Goal: Check status: Check status

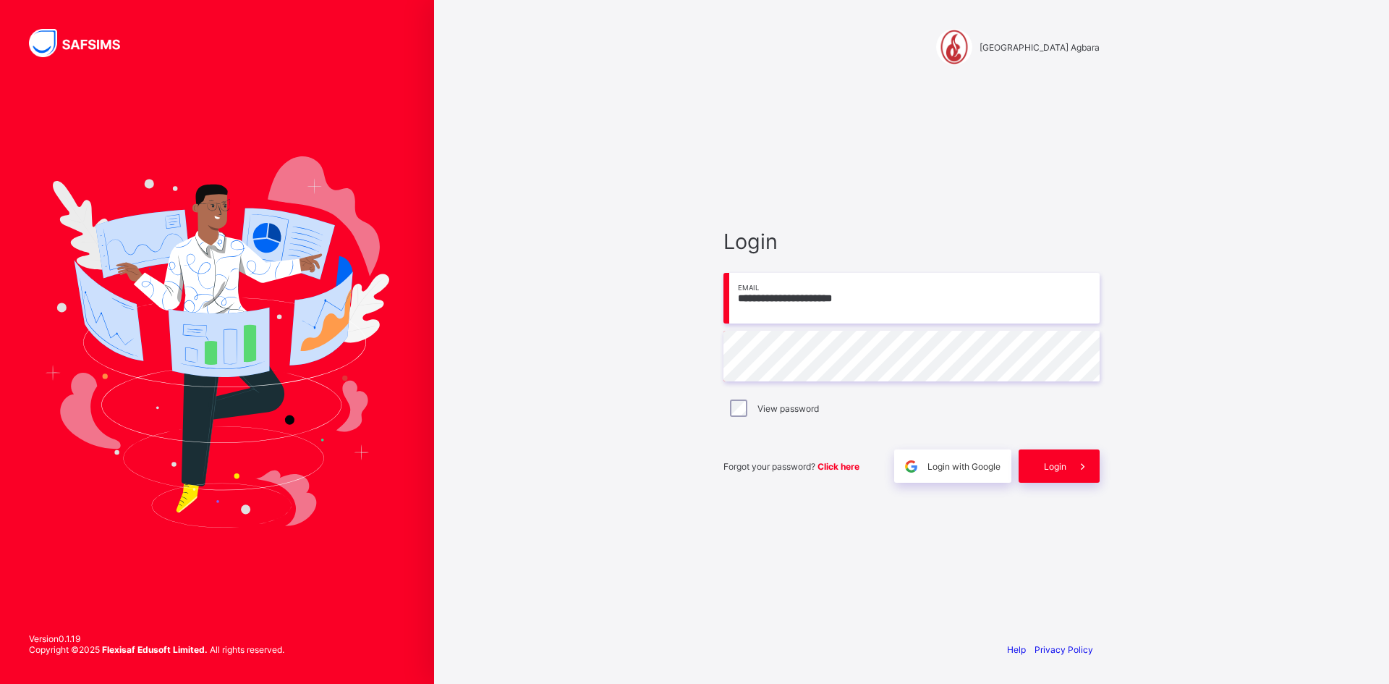
click at [747, 407] on div "View password" at bounding box center [911, 407] width 369 height 17
click at [1056, 467] on span "Login" at bounding box center [1055, 466] width 22 height 11
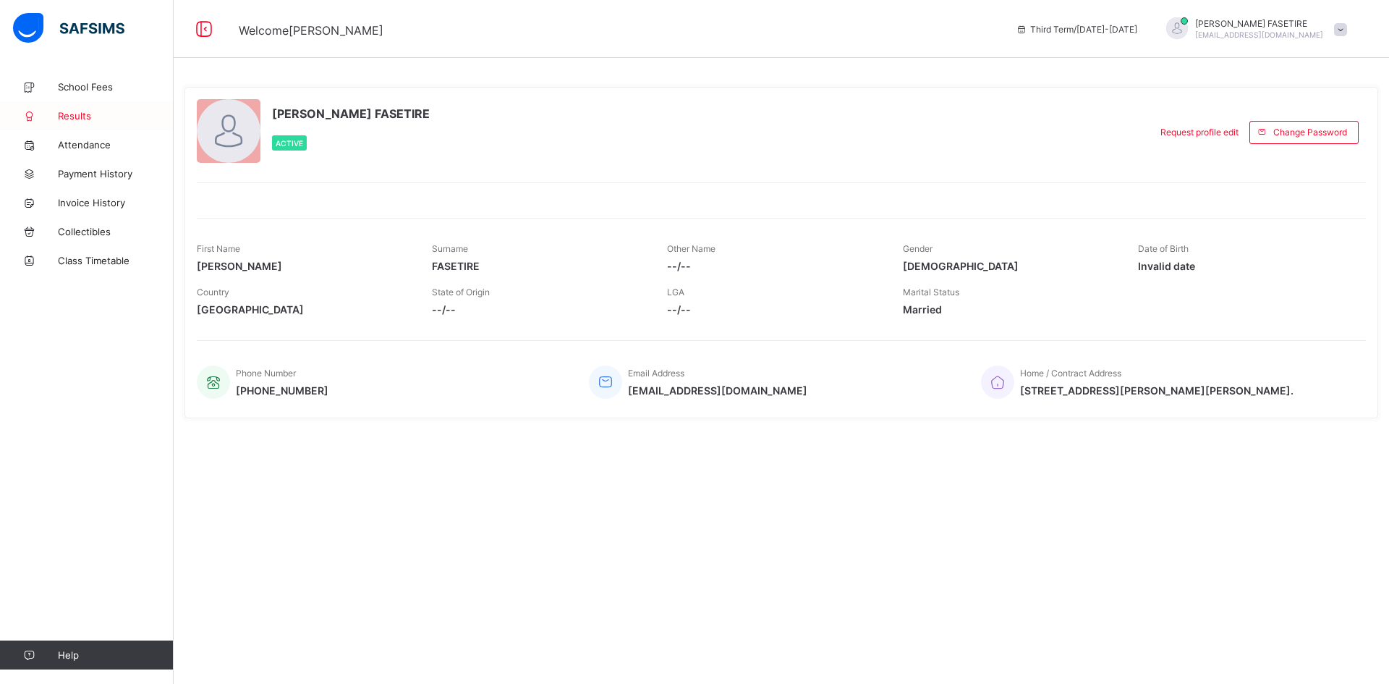
click at [72, 114] on span "Results" at bounding box center [116, 116] width 116 height 12
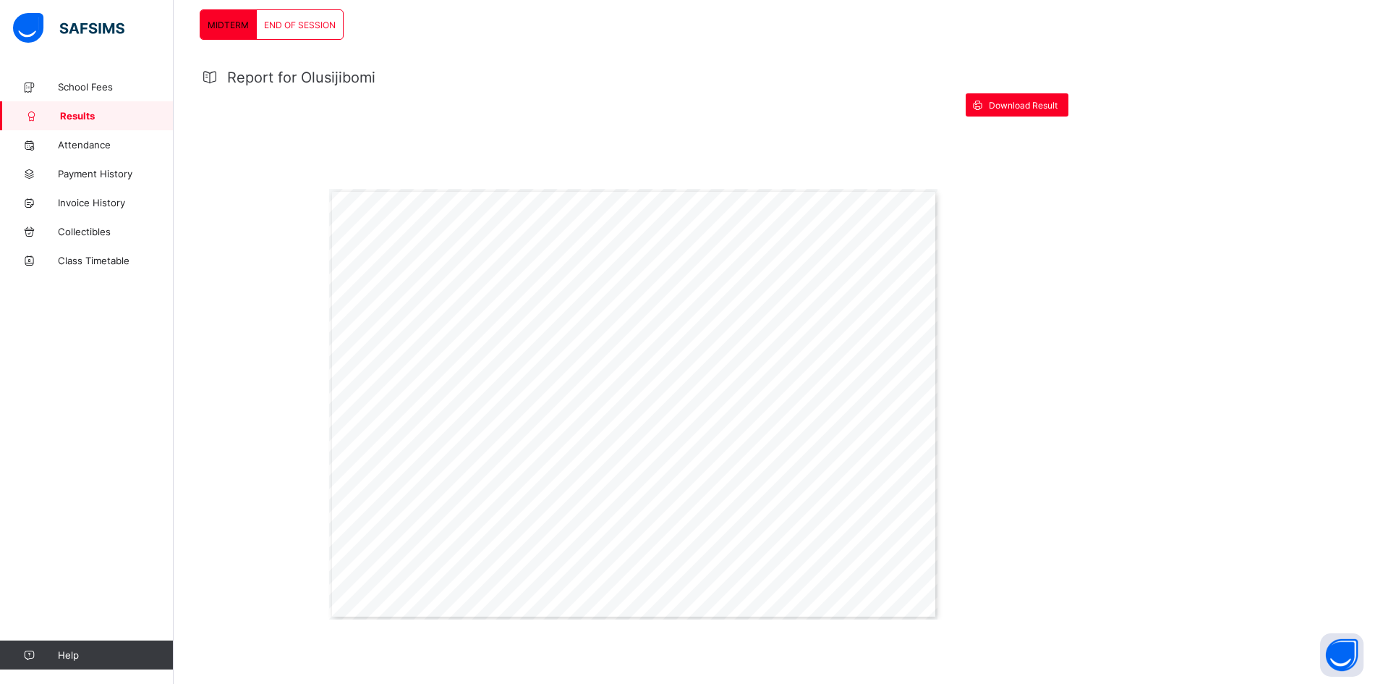
scroll to position [203, 0]
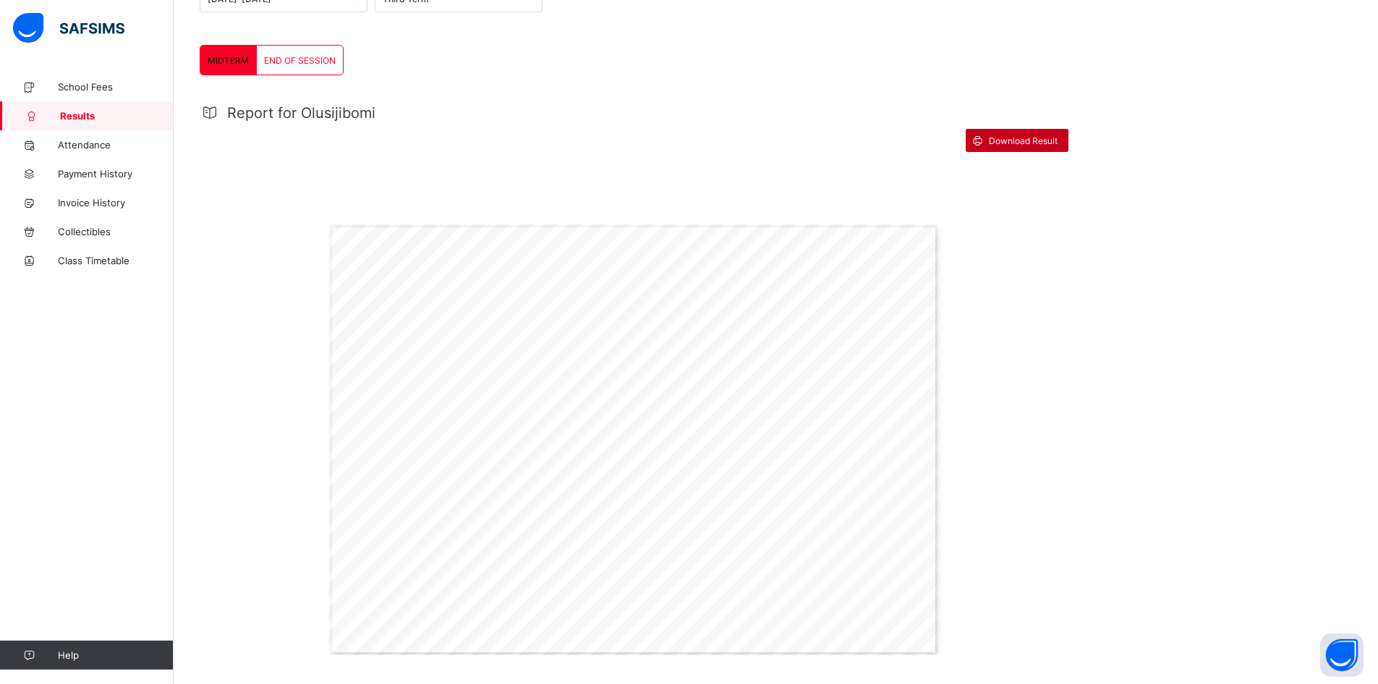
click at [1035, 146] on div "Download Result" at bounding box center [1017, 140] width 103 height 23
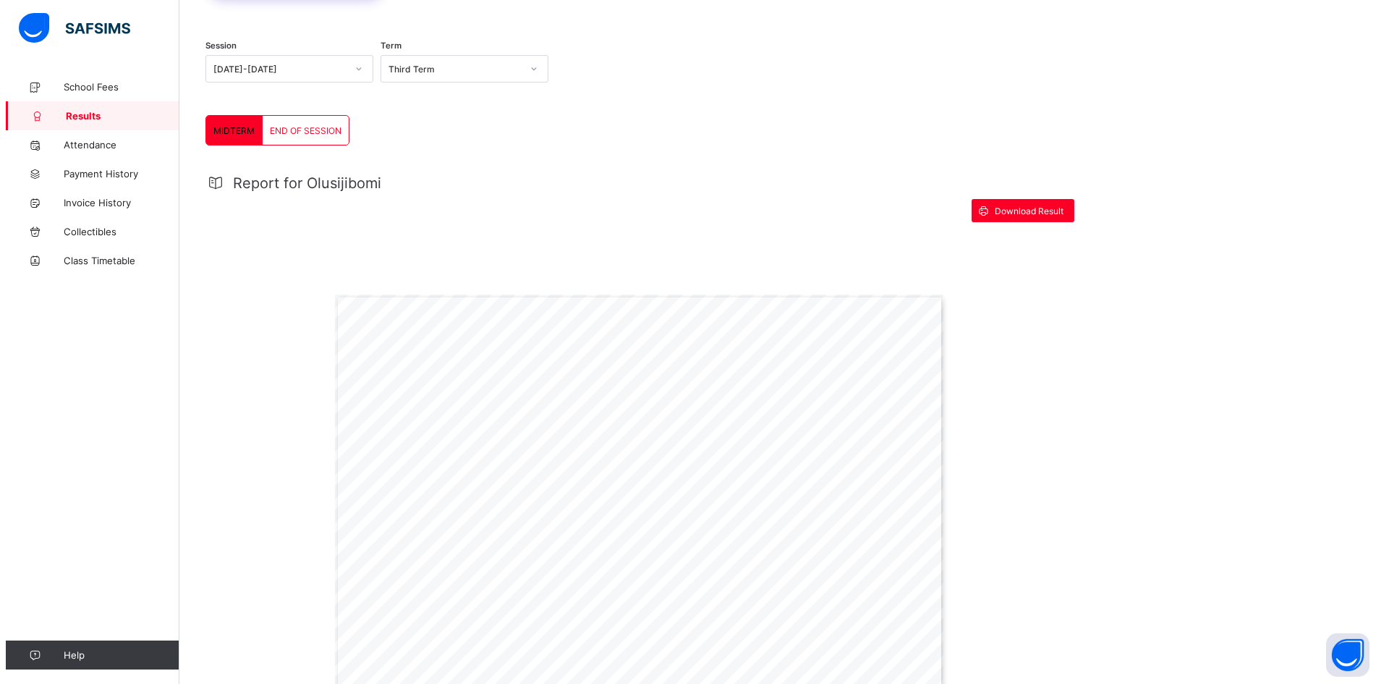
scroll to position [0, 0]
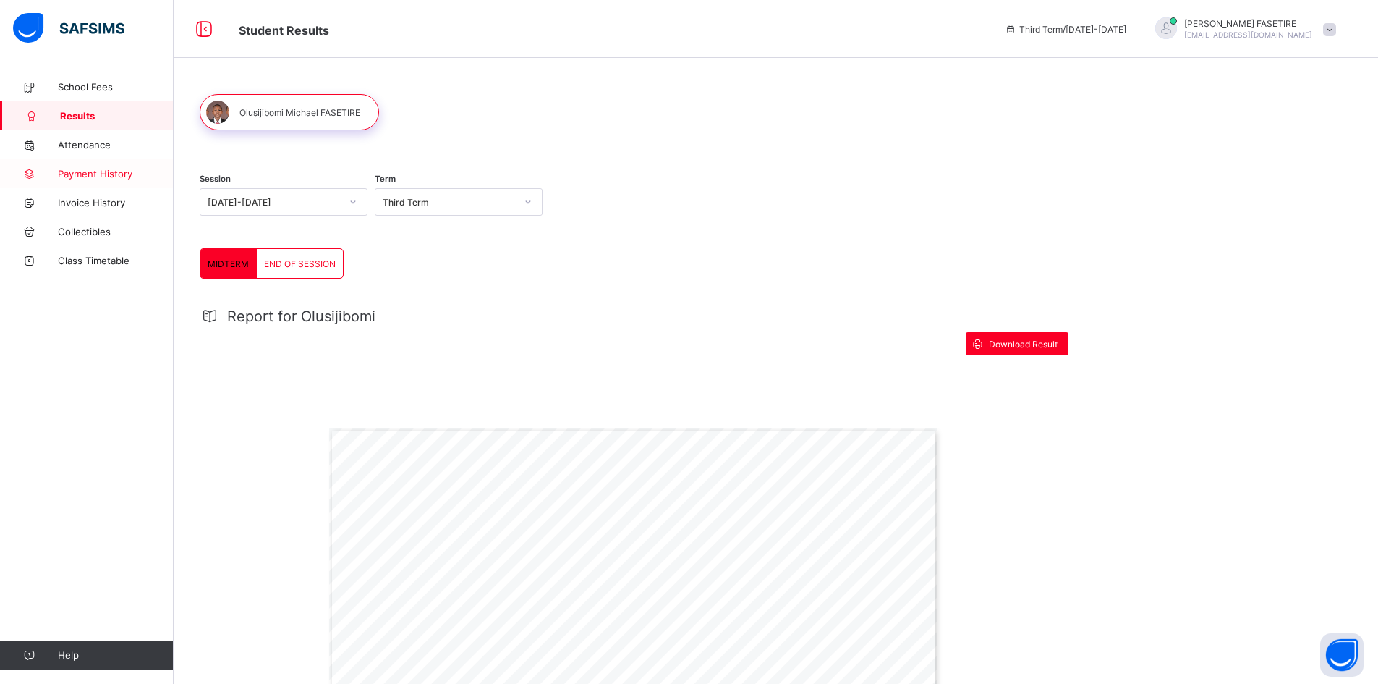
click at [93, 174] on span "Payment History" at bounding box center [116, 174] width 116 height 12
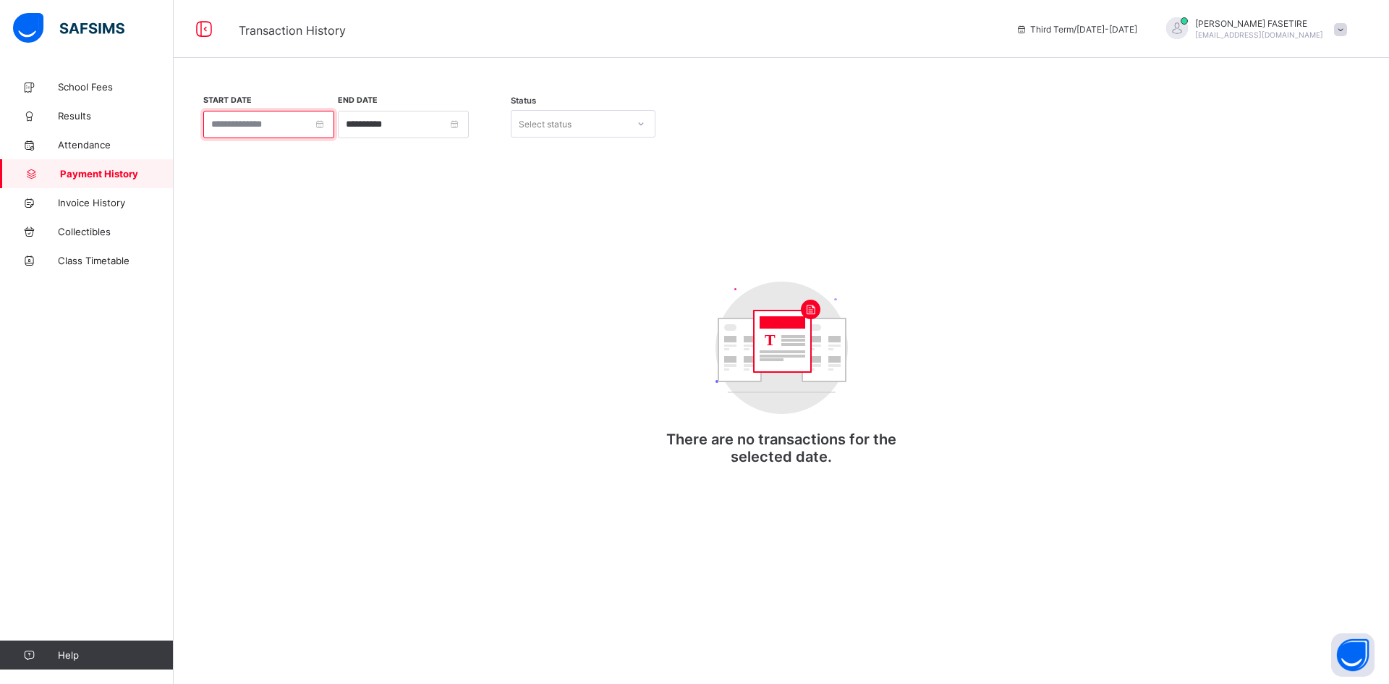
click at [330, 123] on input at bounding box center [268, 124] width 131 height 27
click at [268, 200] on div "1" at bounding box center [271, 205] width 19 height 19
type input "**********"
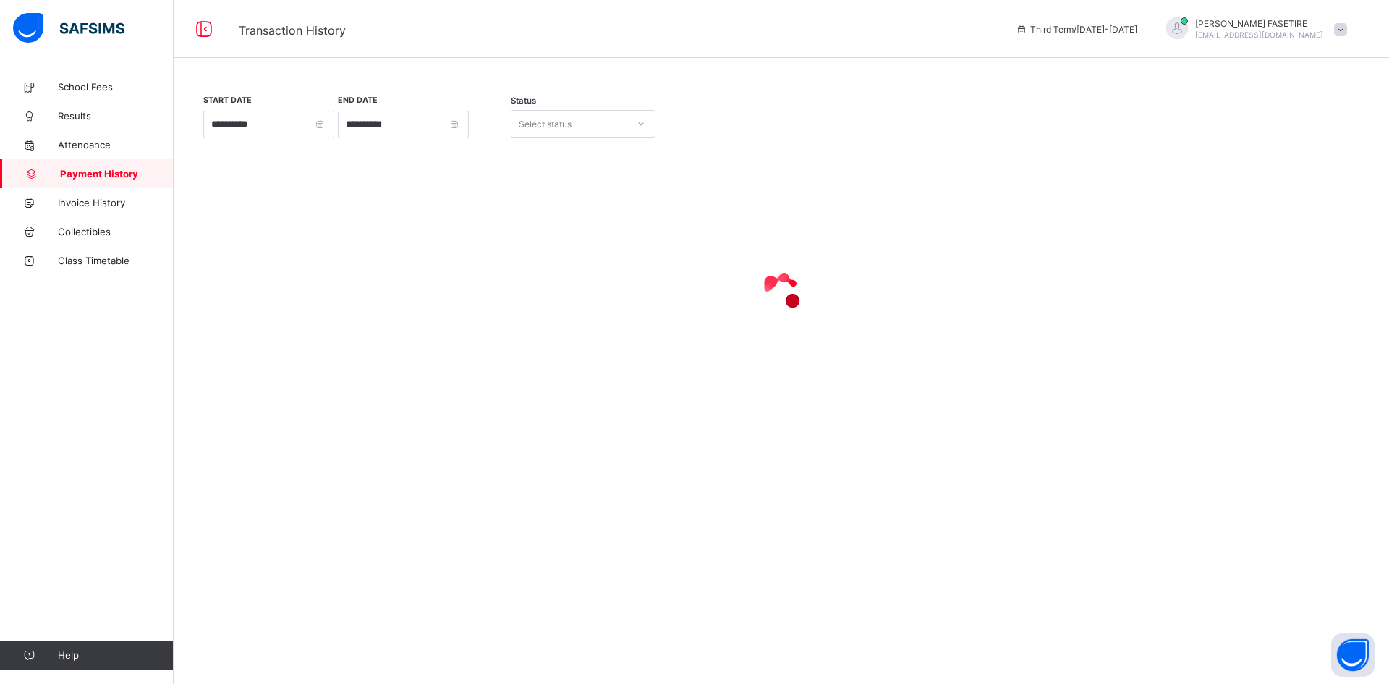
click at [574, 129] on div "Select status" at bounding box center [569, 124] width 116 height 20
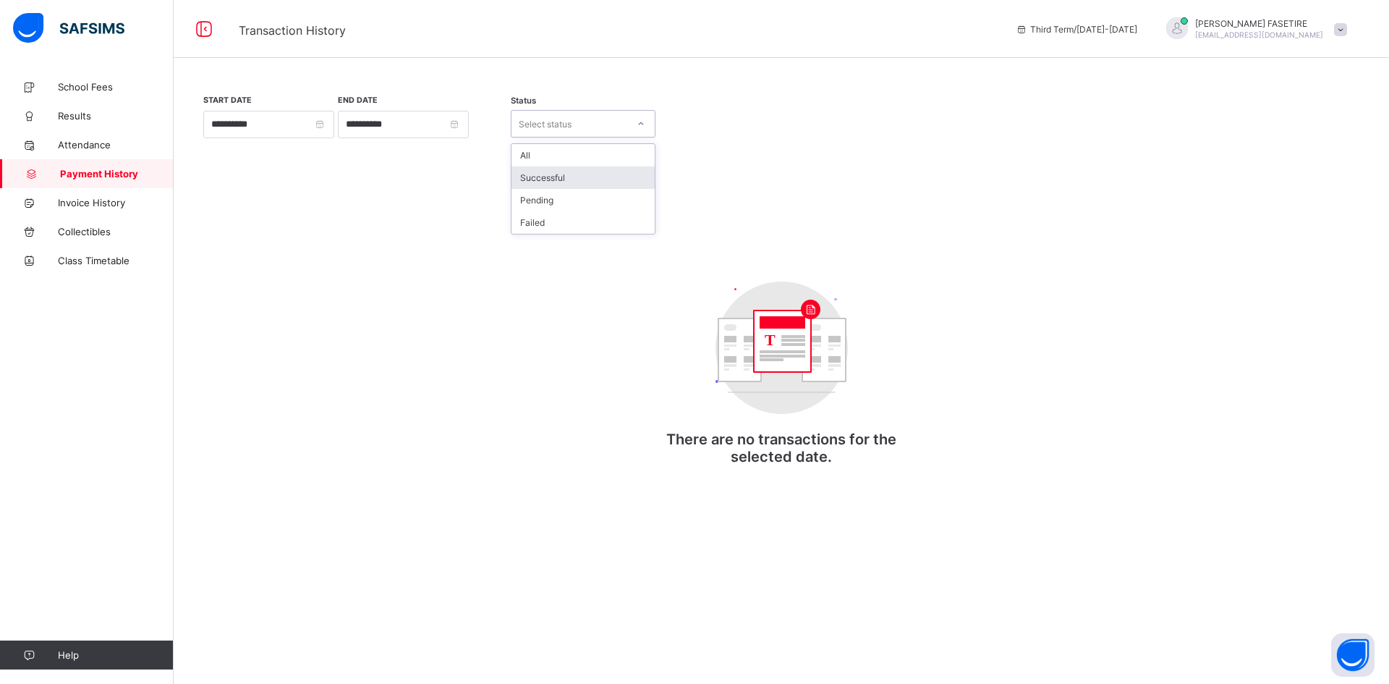
click at [537, 180] on div "Successful" at bounding box center [582, 177] width 143 height 22
click at [554, 128] on div "Successful" at bounding box center [574, 124] width 110 height 11
click at [524, 161] on div "All" at bounding box center [582, 155] width 143 height 22
click at [114, 234] on span "Collectibles" at bounding box center [116, 232] width 116 height 12
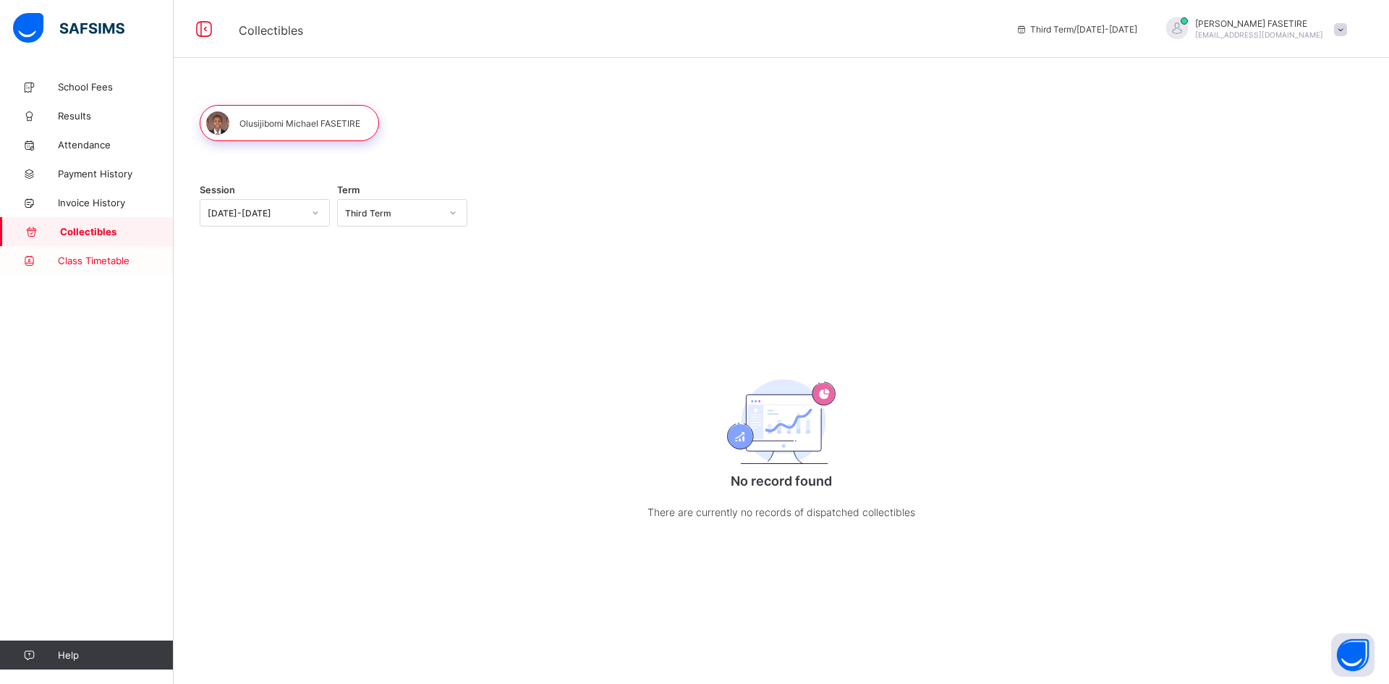
click at [92, 265] on span "Class Timetable" at bounding box center [116, 261] width 116 height 12
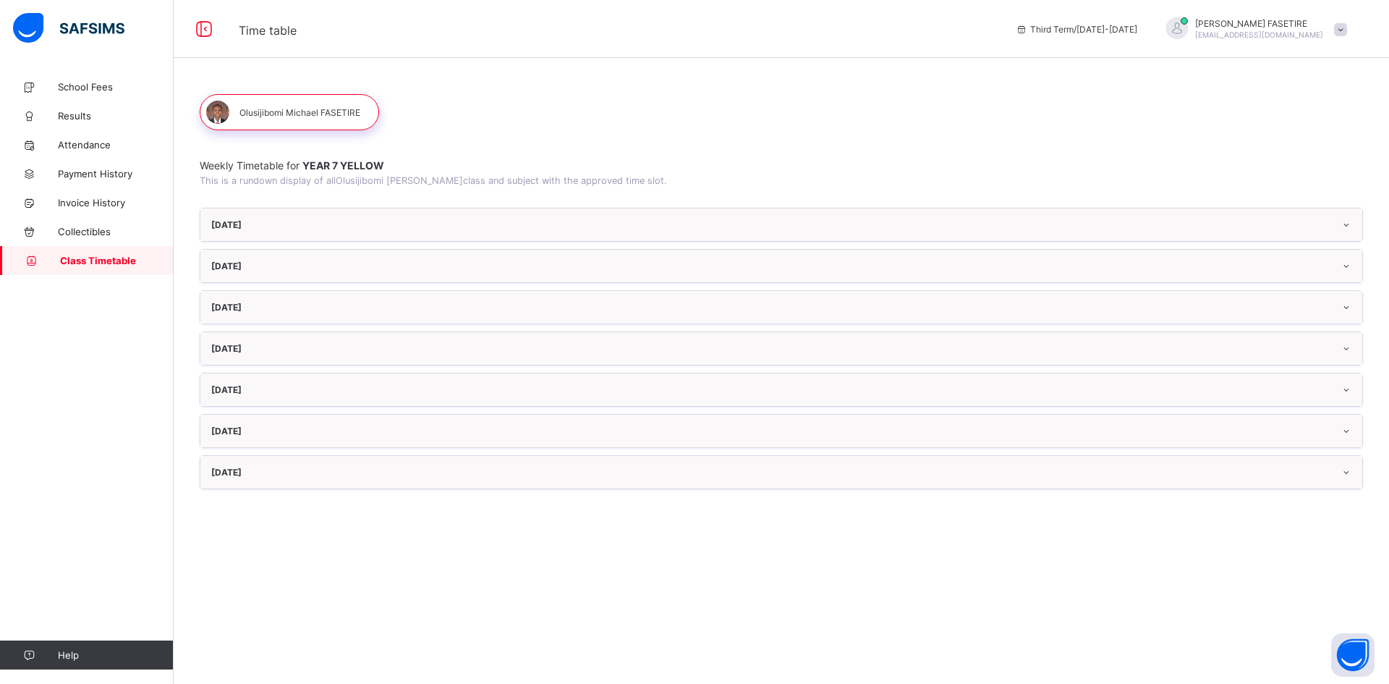
click at [1344, 225] on icon at bounding box center [1346, 224] width 12 height 11
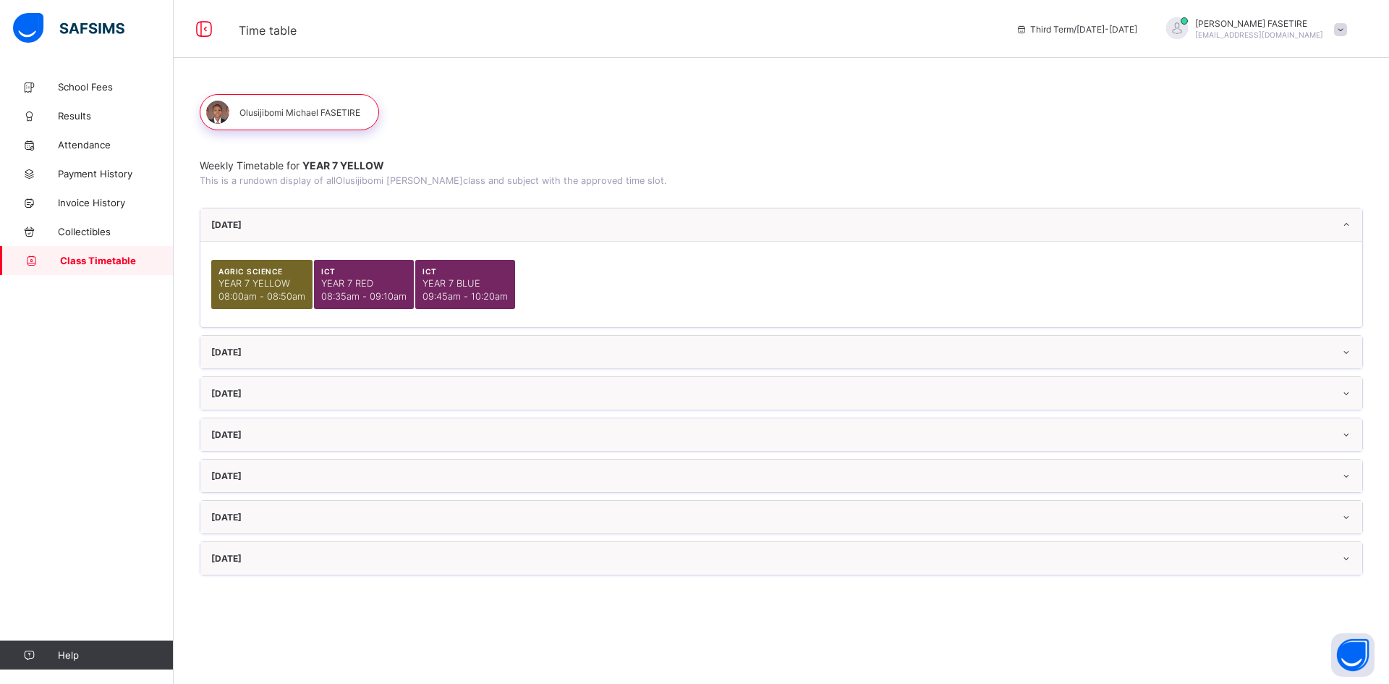
click at [1352, 351] on div "[DATE]" at bounding box center [781, 352] width 1162 height 33
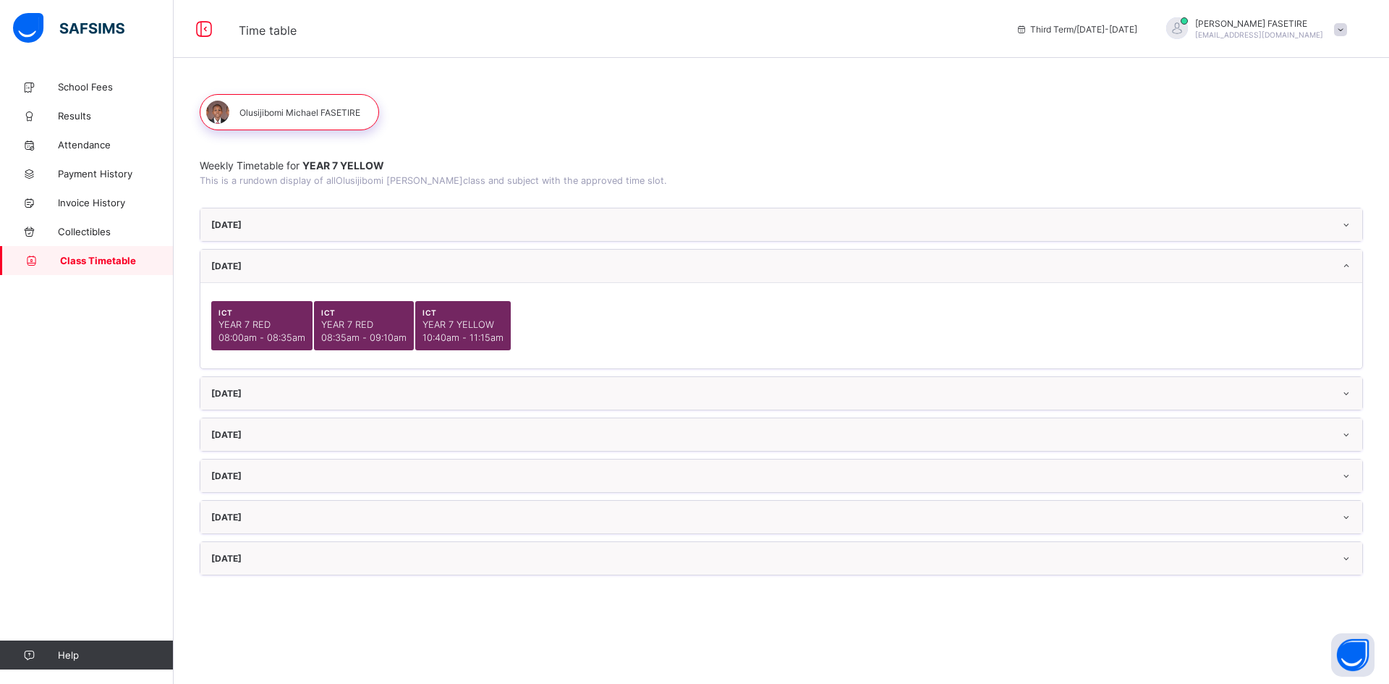
click at [1348, 393] on icon at bounding box center [1346, 393] width 12 height 11
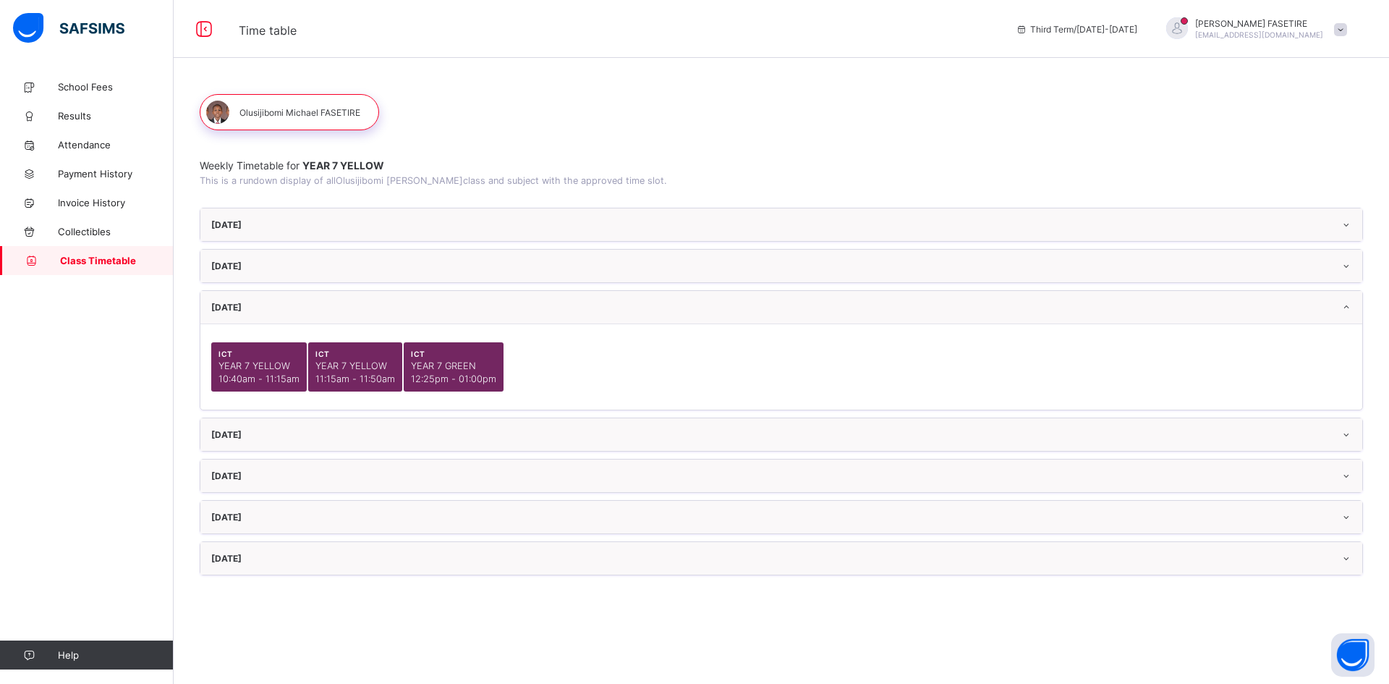
click at [1348, 434] on icon at bounding box center [1346, 434] width 12 height 11
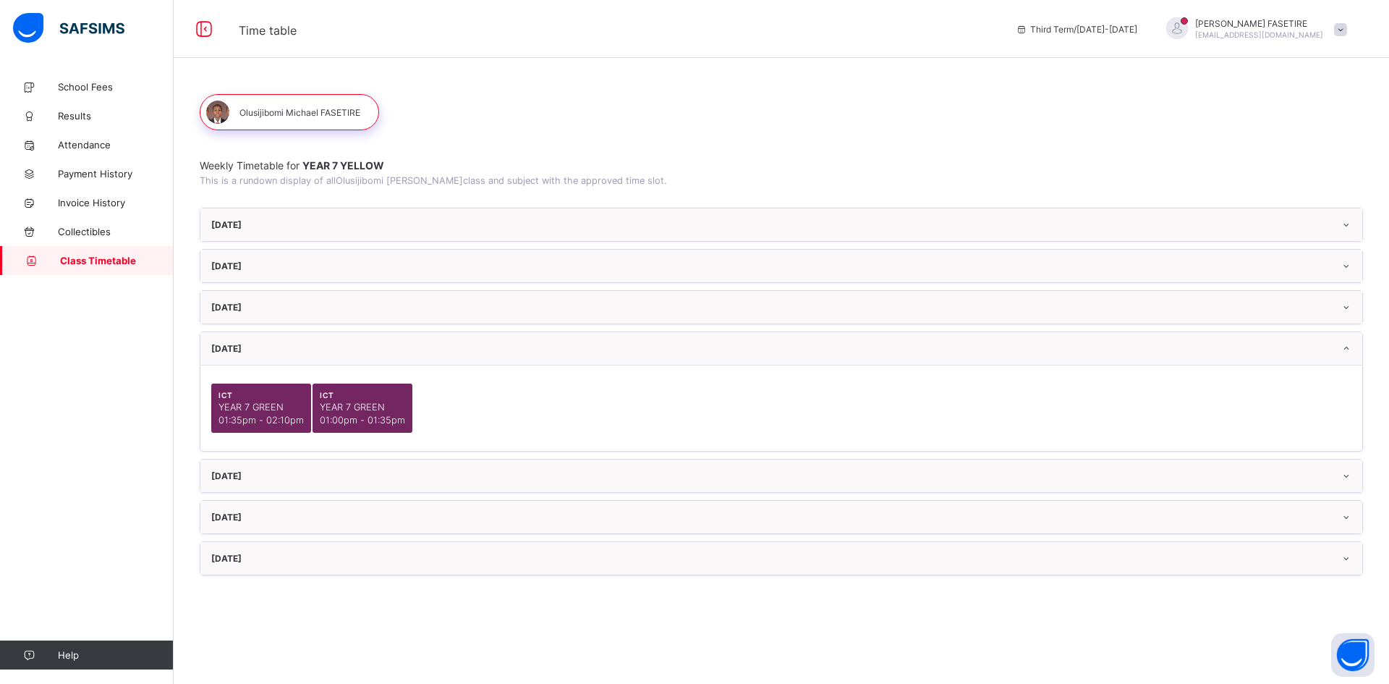
click at [1349, 478] on icon at bounding box center [1346, 475] width 12 height 11
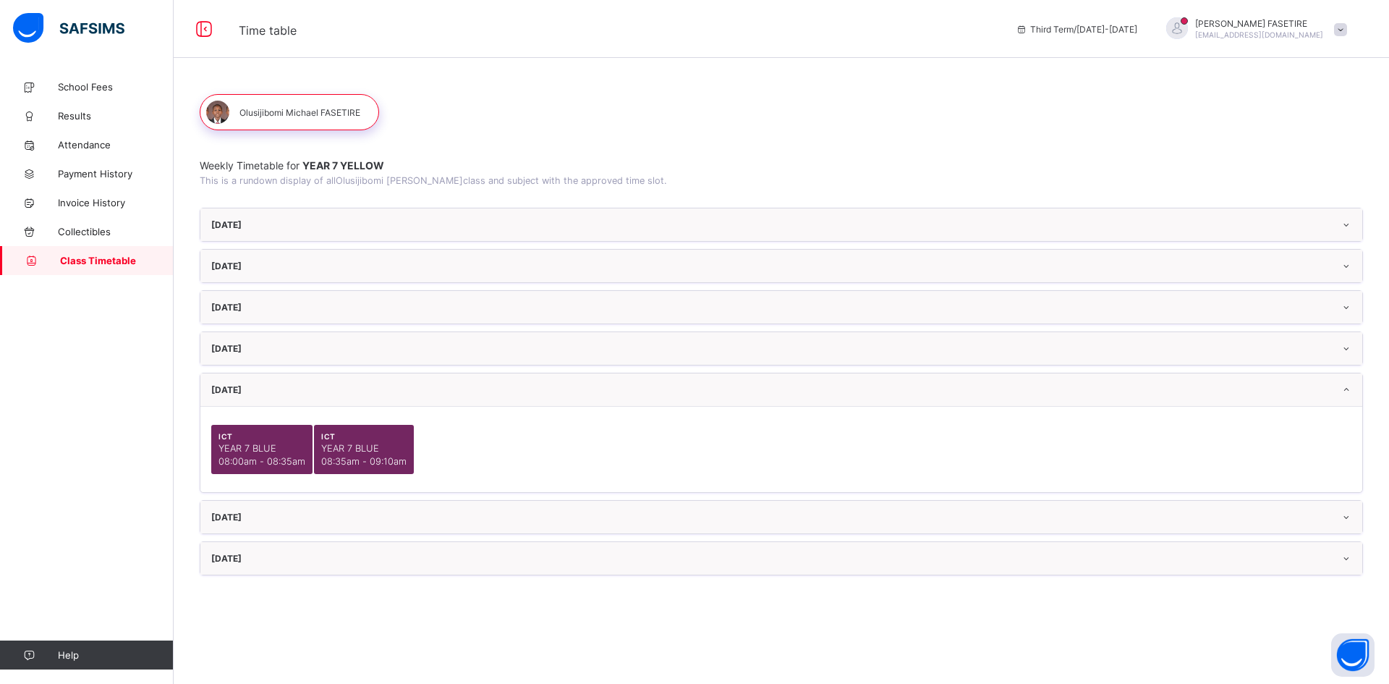
click at [1344, 519] on icon at bounding box center [1346, 516] width 12 height 11
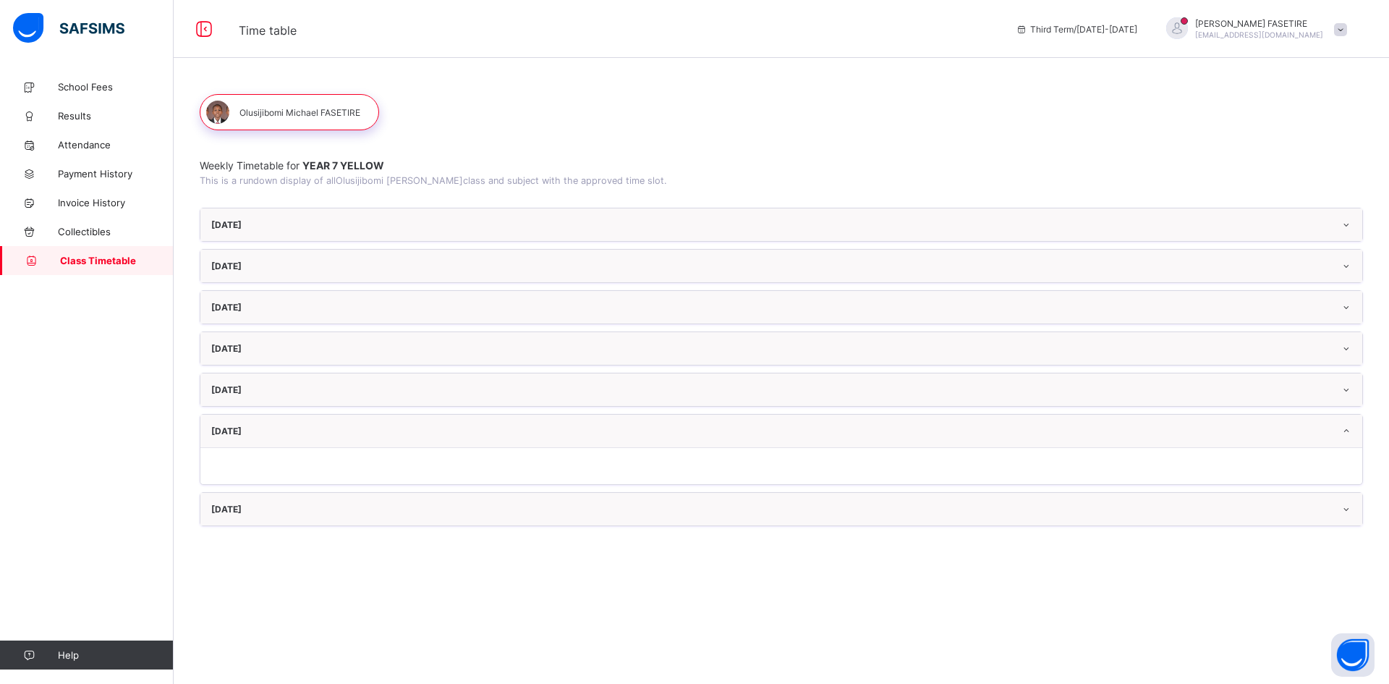
click at [1344, 516] on div "[DATE]" at bounding box center [781, 509] width 1162 height 33
click at [48, 412] on div "School Fees Results Attendance Payment History Invoice History Collectibles Cla…" at bounding box center [87, 371] width 174 height 626
click at [88, 78] on link "School Fees" at bounding box center [87, 86] width 174 height 29
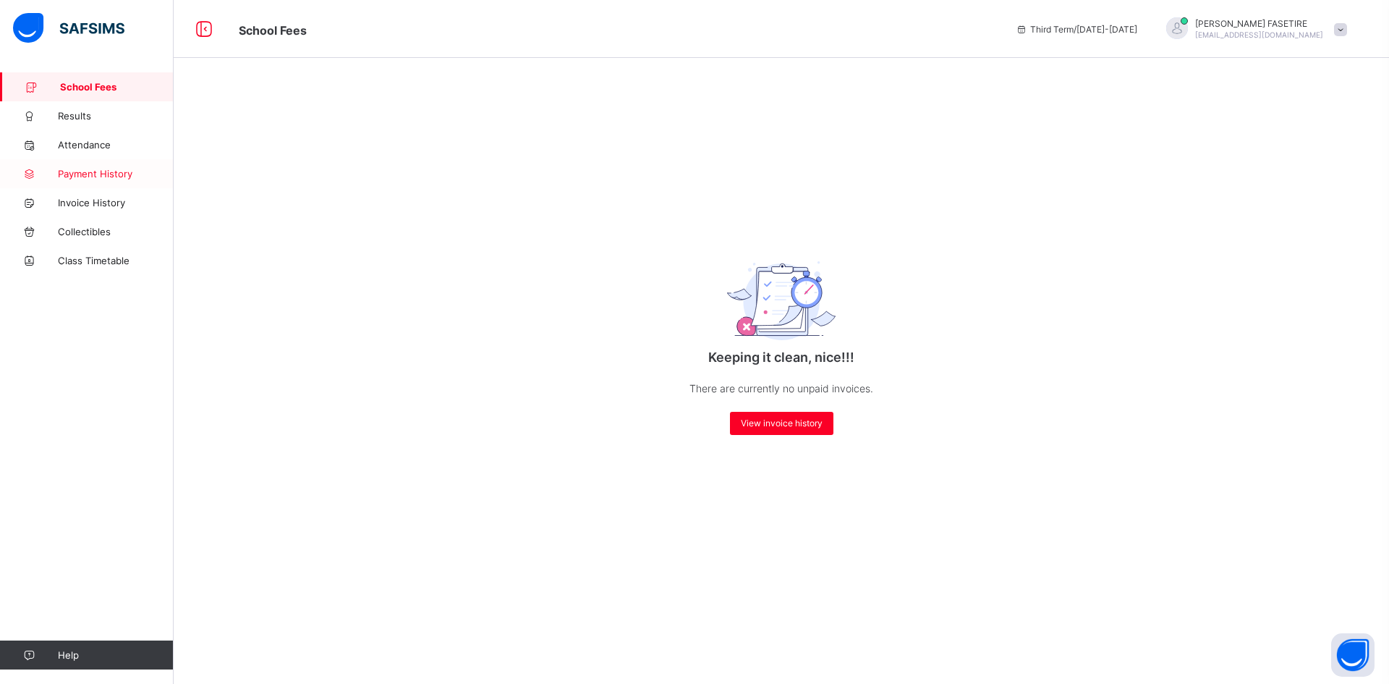
click at [90, 177] on span "Payment History" at bounding box center [116, 174] width 116 height 12
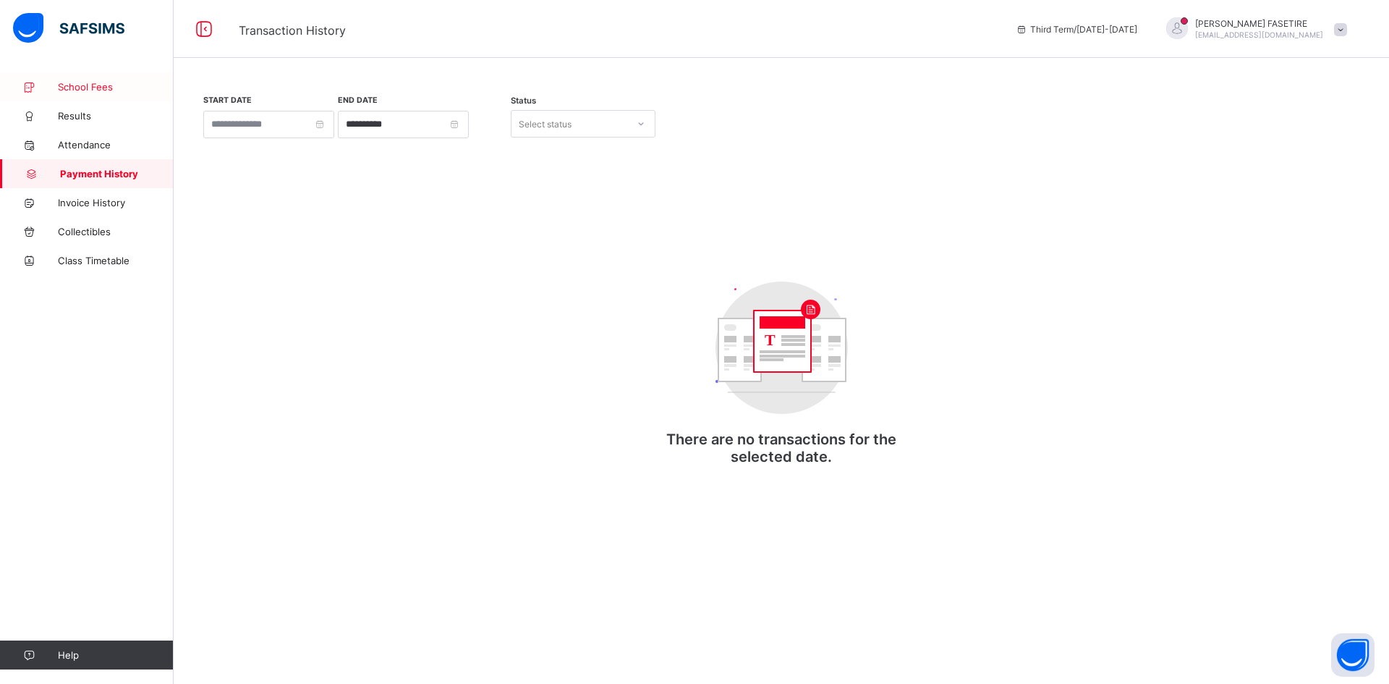
click at [87, 95] on link "School Fees" at bounding box center [87, 86] width 174 height 29
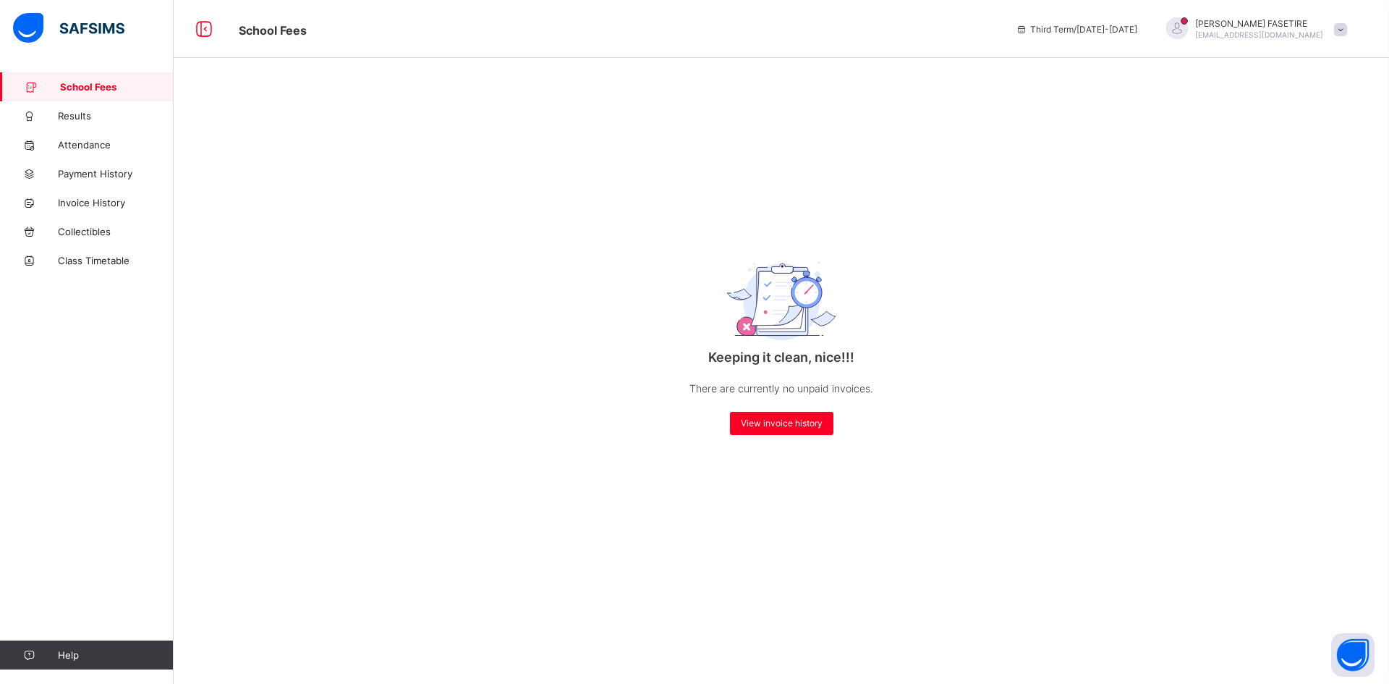
click at [1340, 30] on span at bounding box center [1340, 29] width 13 height 13
click at [1025, 128] on div "Keeping it clean, nice!!! There are currently no unpaid invoices. View invoice …" at bounding box center [781, 271] width 1215 height 399
click at [1345, 32] on span at bounding box center [1340, 29] width 13 height 13
click at [1288, 142] on span "Logout" at bounding box center [1299, 143] width 95 height 17
